Goal: Task Accomplishment & Management: Manage account settings

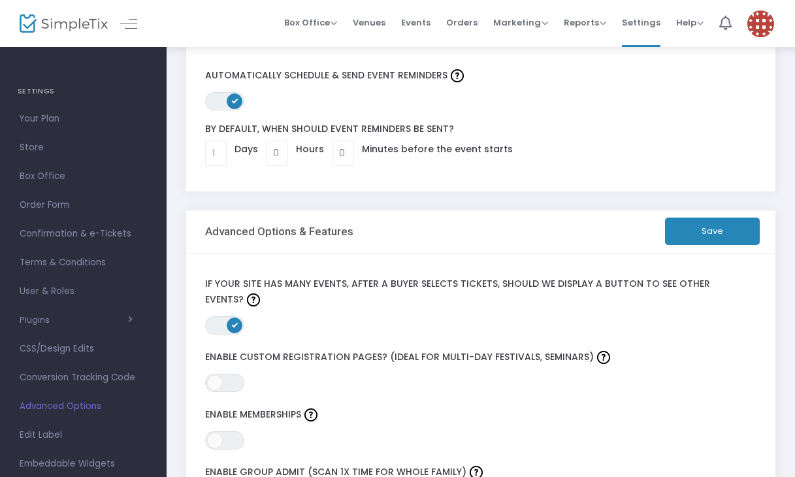
scroll to position [83, 0]
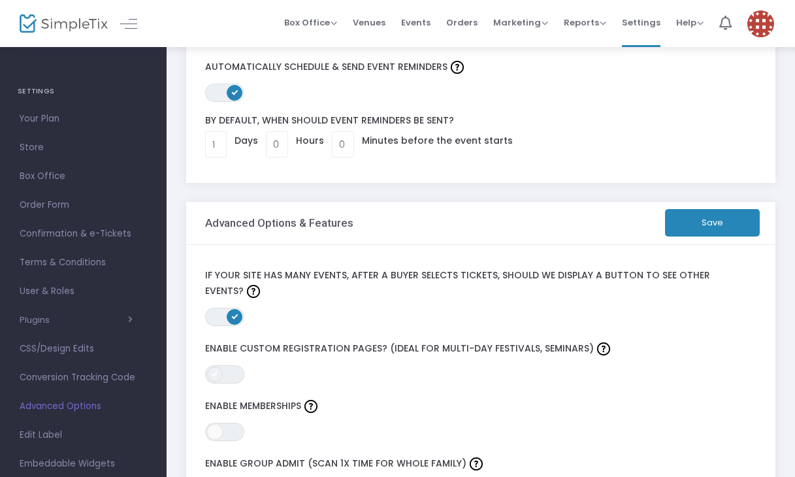
click at [211, 375] on span at bounding box center [215, 374] width 16 height 16
click at [710, 220] on button "Save" at bounding box center [712, 222] width 95 height 27
